Goal: Check status

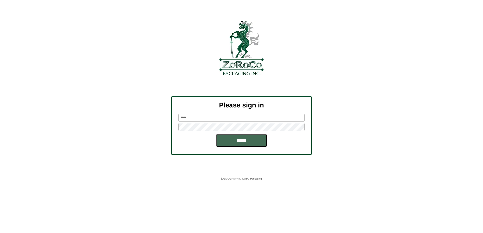
click at [245, 141] on input "*****" at bounding box center [241, 140] width 50 height 13
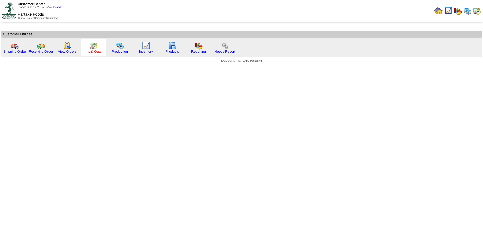
click at [93, 50] on link "Ins & Outs" at bounding box center [94, 52] width 16 height 4
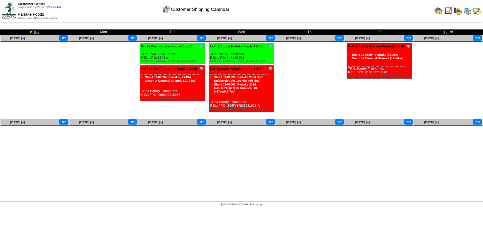
click at [30, 31] on img at bounding box center [31, 32] width 4 height 4
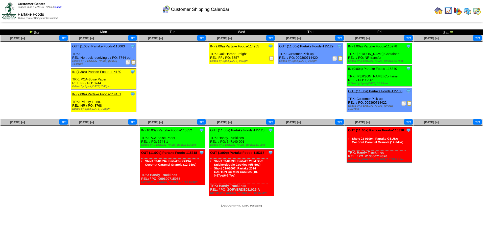
click at [269, 57] on img at bounding box center [271, 58] width 5 height 5
